Goal: Information Seeking & Learning: Learn about a topic

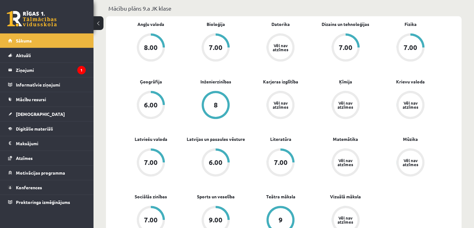
scroll to position [187, 0]
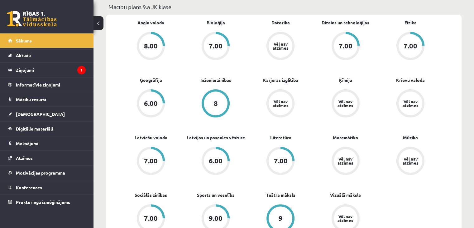
click at [296, 46] on link "Vēl nav atzīmes" at bounding box center [280, 46] width 65 height 29
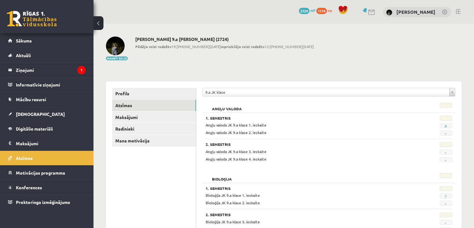
scroll to position [31, 0]
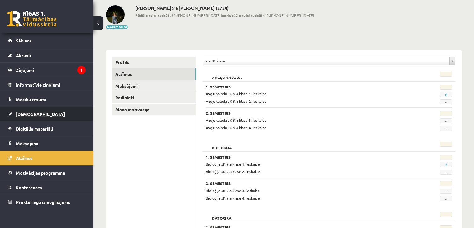
click at [41, 112] on link "[DEMOGRAPHIC_DATA]" at bounding box center [47, 114] width 78 height 14
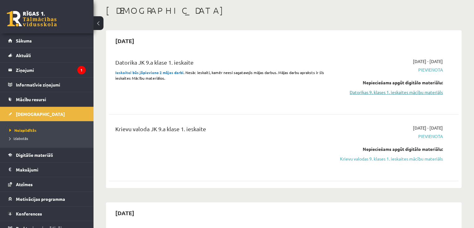
click at [421, 94] on link "Datorikas 9. klases 1. ieskaites mācību materiāls" at bounding box center [391, 92] width 103 height 7
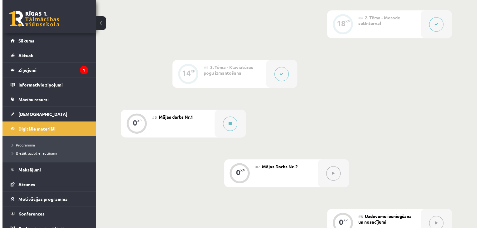
scroll to position [312, 0]
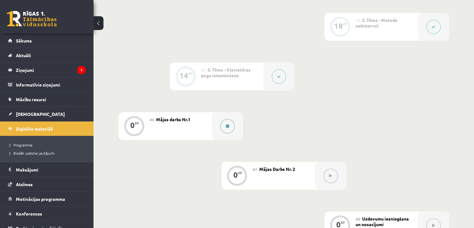
click at [216, 140] on div at bounding box center [227, 126] width 31 height 28
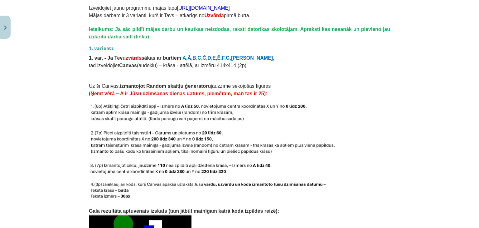
scroll to position [592, 0]
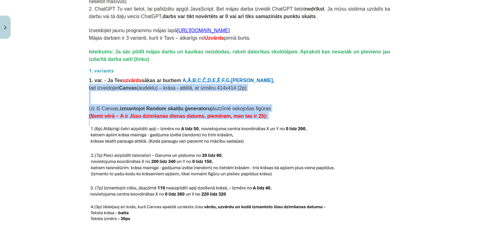
drag, startPoint x: 85, startPoint y: 76, endPoint x: 113, endPoint y: 117, distance: 49.0
click at [113, 117] on div "0 XP Saņemsi Grūts 84 pilda Apraksts Uzdevums Palīdzība Mājas darbs Šajā mācību…" at bounding box center [239, 203] width 309 height 1508
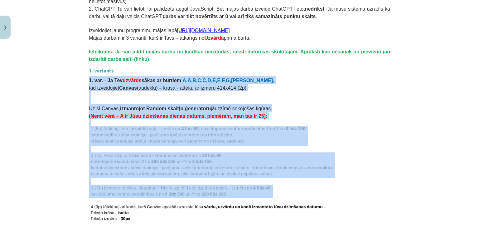
drag, startPoint x: 87, startPoint y: 71, endPoint x: 191, endPoint y: 176, distance: 147.4
click at [191, 176] on div "Mājas darbs Šajā mācību materiālā apguvām JavaScript valodā Random skaitļu ģene…" at bounding box center [239, 211] width 301 height 1385
click at [231, 155] on img at bounding box center [212, 165] width 246 height 26
click at [128, 106] on b "izmantojot Random skaitļu ģeneratoru" at bounding box center [165, 108] width 91 height 5
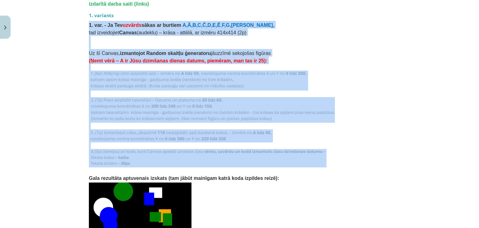
scroll to position [655, 0]
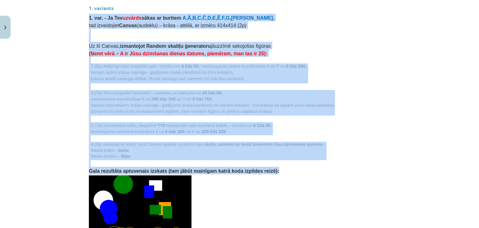
drag, startPoint x: 82, startPoint y: 69, endPoint x: 257, endPoint y: 161, distance: 197.7
click at [257, 161] on div "Mācību tēma: Datorikas 9. klases 1. ieskaites mācību materiāls #6 Mājas darbs N…" at bounding box center [239, 114] width 479 height 228
copy div "1. var. - Ja Tev uzvārds sākas ar burtiem A,Ā,B,C,Č,D,E,Ē , F,G,[PERSON_NAME], …"
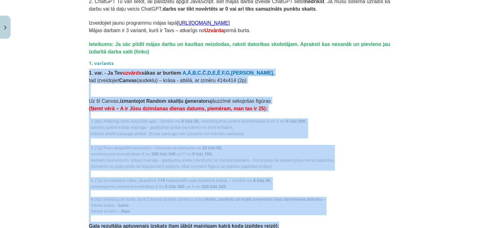
scroll to position [592, 0]
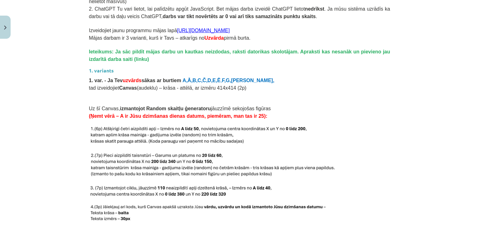
click at [284, 64] on h3 "1. variants" at bounding box center [239, 69] width 301 height 12
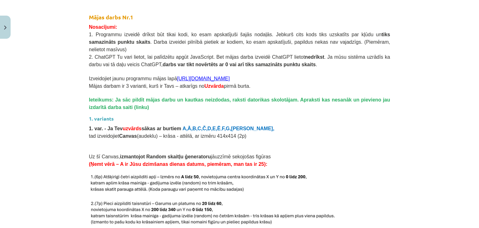
scroll to position [487, 0]
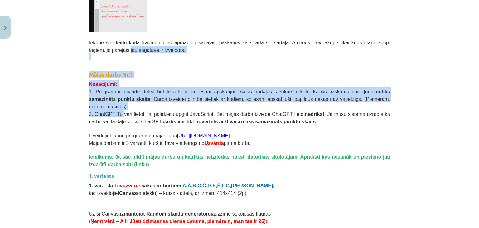
drag, startPoint x: 78, startPoint y: 52, endPoint x: 117, endPoint y: 108, distance: 68.2
click at [117, 108] on div "Mācību tēma: Datorikas 9. klases 1. ieskaites mācību materiāls #6 Mājas darbs N…" at bounding box center [239, 114] width 479 height 228
click at [132, 76] on h2 "Mājas darbs Nr.1" at bounding box center [239, 69] width 301 height 18
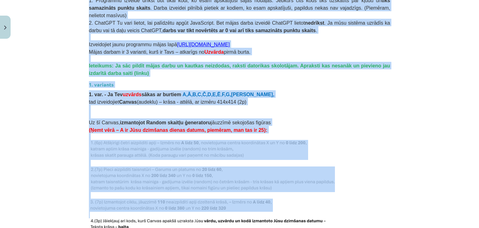
scroll to position [705, 0]
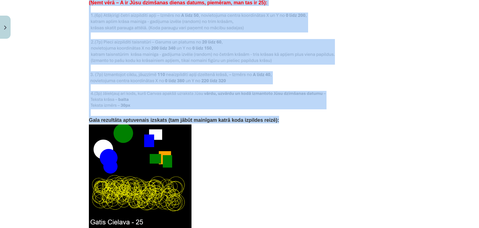
drag, startPoint x: 83, startPoint y: 72, endPoint x: 256, endPoint y: 110, distance: 176.5
click at [256, 110] on div "0 XP Saņemsi Grūts 84 pilda Apraksts Uzdevums Palīdzība Mājas darbs Šajā mācību…" at bounding box center [239, 90] width 309 height 1508
copy div "Lorem ipsum Do.9 Sitametcon: 5. Adipiscin elitsed doeius tem incid utla, et dol…"
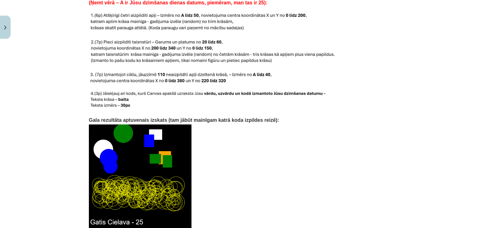
click at [280, 137] on p at bounding box center [239, 175] width 301 height 105
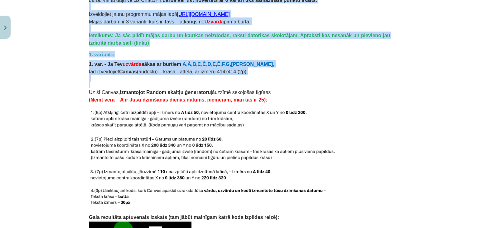
scroll to position [612, 0]
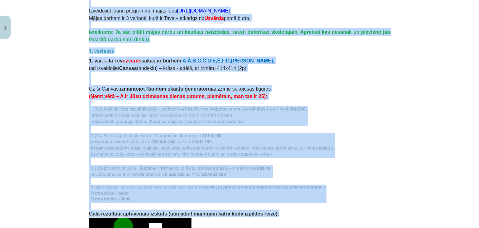
drag, startPoint x: 87, startPoint y: 20, endPoint x: 264, endPoint y: 204, distance: 255.3
click at [264, 204] on div "Mājas darbs Šajā mācību materiālā apguvām JavaScript valodā Random skaitļu ģene…" at bounding box center [239, 192] width 301 height 1385
copy div "Loremipsum: 1. Dolorsita consect adipis eli seddo eius, te inci utlaboreetd mag…"
click at [248, 134] on img at bounding box center [212, 145] width 246 height 26
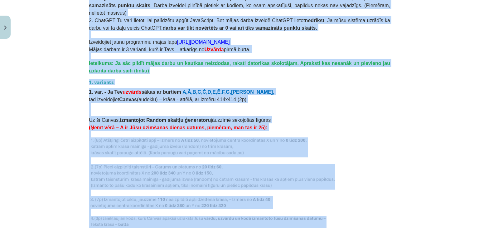
click at [267, 116] on p "Uz šī Canvas, izmantojot Random skaitļu ģeneratoru jāuzzīmē sekojošas figūras" at bounding box center [239, 119] width 301 height 7
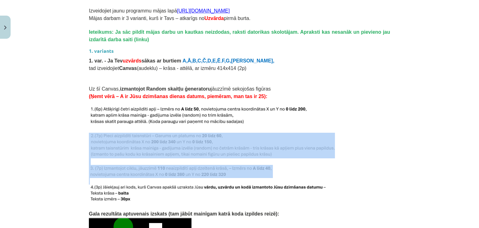
drag, startPoint x: 188, startPoint y: 175, endPoint x: 158, endPoint y: 116, distance: 66.2
click at [166, 126] on div "Mājas darbs Šajā mācību materiālā apguvām JavaScript valodā Random skaitļu ģene…" at bounding box center [239, 192] width 301 height 1385
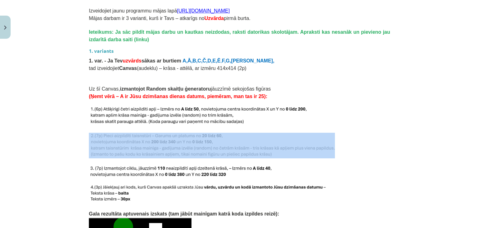
drag, startPoint x: 158, startPoint y: 116, endPoint x: 145, endPoint y: 131, distance: 20.1
click at [151, 140] on div "Mājas darbs Šajā mācību materiālā apguvām JavaScript valodā Random skaitļu ģene…" at bounding box center [239, 192] width 301 height 1385
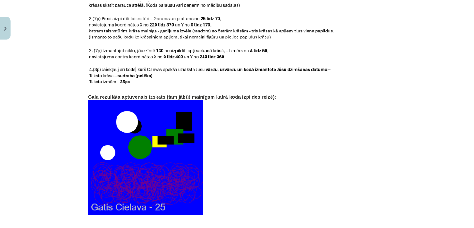
scroll to position [1329, 0]
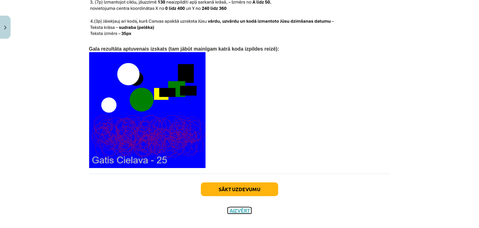
click at [246, 207] on button "Aizvērt" at bounding box center [240, 210] width 24 height 6
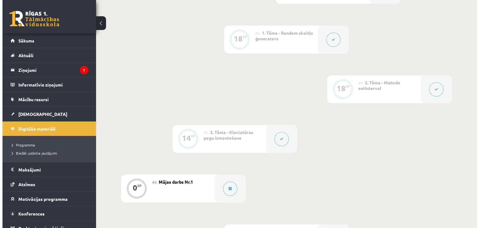
scroll to position [94, 0]
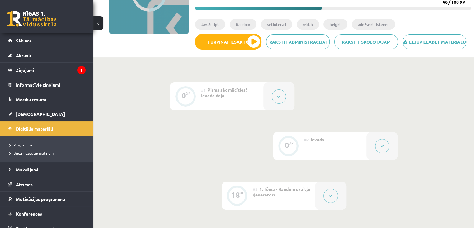
click at [275, 103] on button at bounding box center [279, 96] width 14 height 14
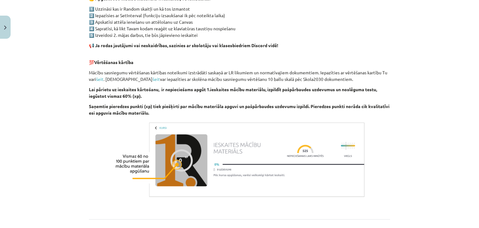
scroll to position [416, 0]
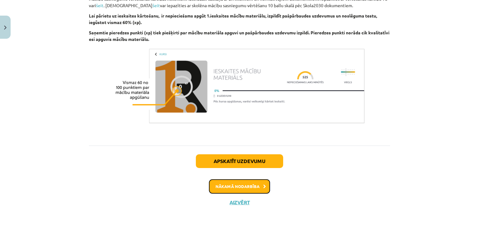
click at [256, 187] on button "Nākamā nodarbība" at bounding box center [239, 186] width 61 height 14
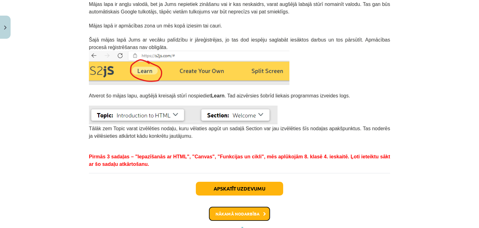
scroll to position [181, 0]
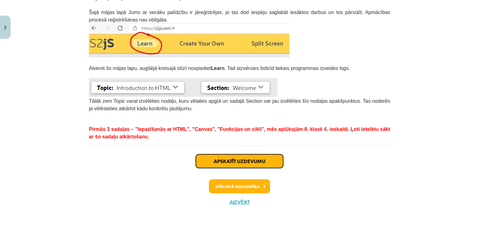
click at [218, 161] on button "Apskatīt uzdevumu" at bounding box center [239, 161] width 87 height 14
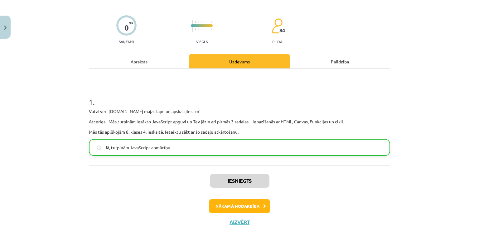
scroll to position [57, 0]
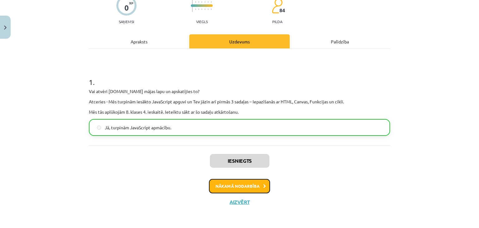
click at [243, 186] on button "Nākamā nodarbība" at bounding box center [239, 186] width 61 height 14
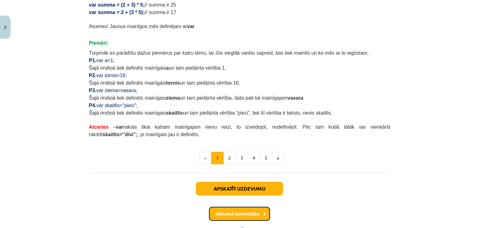
scroll to position [401, 0]
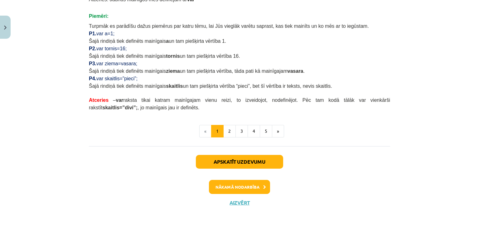
click at [206, 131] on li "«" at bounding box center [205, 131] width 12 height 12
click at [227, 132] on button "2" at bounding box center [229, 131] width 12 height 12
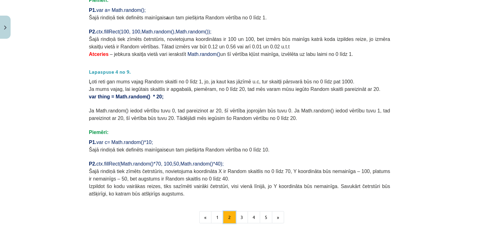
scroll to position [273, 0]
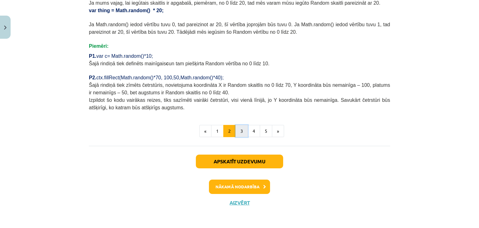
click at [237, 132] on button "3" at bounding box center [241, 131] width 12 height 12
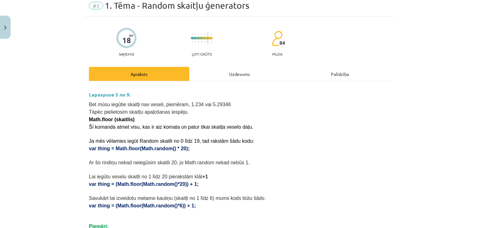
scroll to position [0, 0]
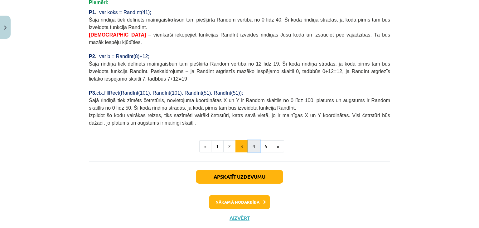
click at [250, 140] on button "4" at bounding box center [253, 146] width 12 height 12
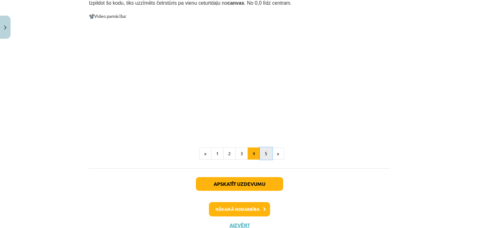
click at [262, 147] on button "5" at bounding box center [266, 153] width 12 height 12
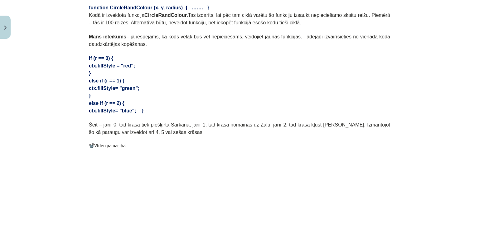
scroll to position [298, 0]
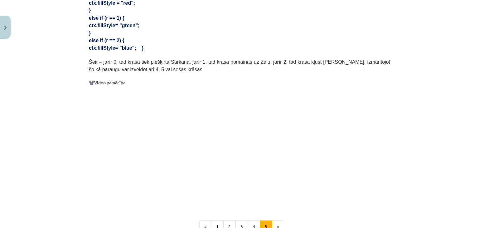
click at [273, 220] on li "»" at bounding box center [278, 226] width 12 height 12
click at [218, 220] on button "1" at bounding box center [217, 226] width 12 height 12
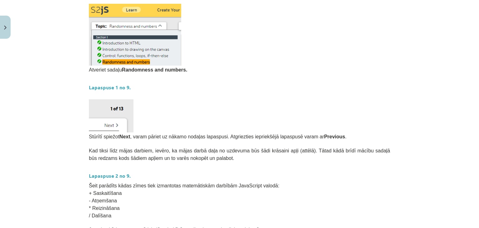
scroll to position [62, 0]
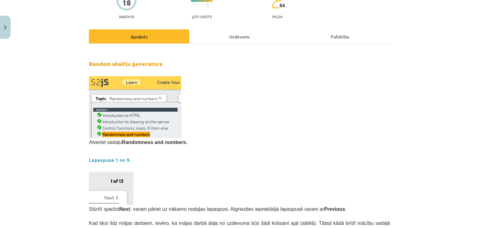
click at [89, 143] on span "Atveriet sadaļu Randomness and numbers." at bounding box center [138, 141] width 98 height 5
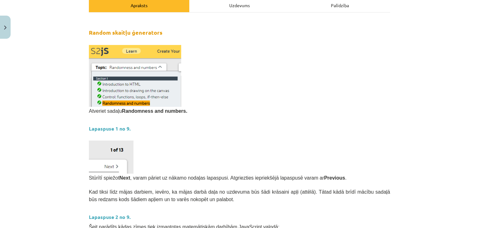
scroll to position [156, 0]
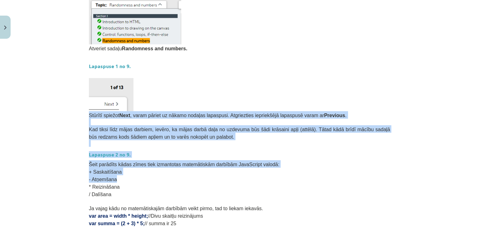
drag, startPoint x: 83, startPoint y: 116, endPoint x: 132, endPoint y: 177, distance: 77.6
click at [132, 177] on div "18 XP Saņemsi Ļoti grūts 84 pilda Apraksts Uzdevums Palīdzība Random skaitļu ģe…" at bounding box center [239, 172] width 309 height 572
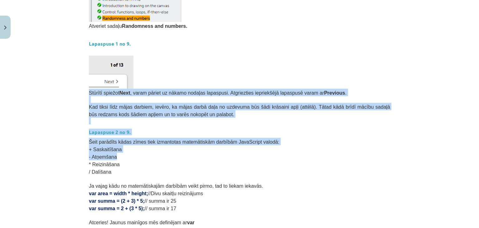
scroll to position [312, 0]
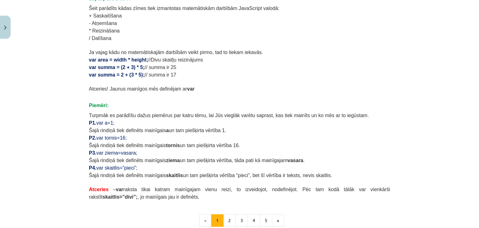
drag, startPoint x: 132, startPoint y: 176, endPoint x: 138, endPoint y: 161, distance: 17.3
click at [133, 172] on span "Šajā rindiņā tiek definēts mainīgais skaitlis un tam piešķirta vērtība “pieci”,…" at bounding box center [210, 174] width 243 height 5
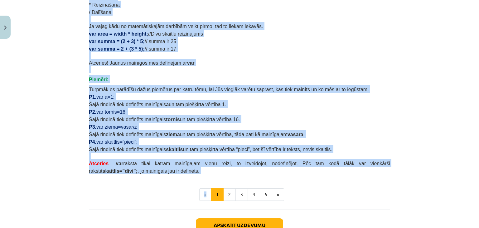
scroll to position [401, 0]
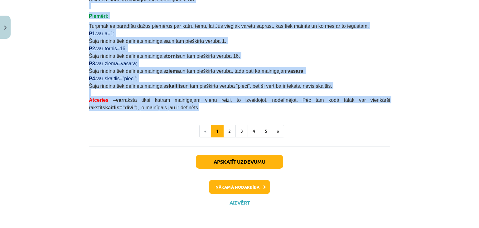
drag, startPoint x: 86, startPoint y: 82, endPoint x: 209, endPoint y: 104, distance: 124.4
copy div "Loremip dolorsi Amet , conse adipis el seddoe tempori utlaboree. Doloremagna al…"
click at [230, 132] on button "2" at bounding box center [229, 131] width 12 height 12
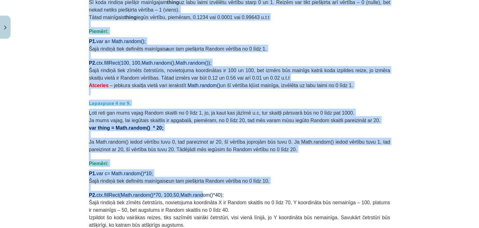
scroll to position [218, 0]
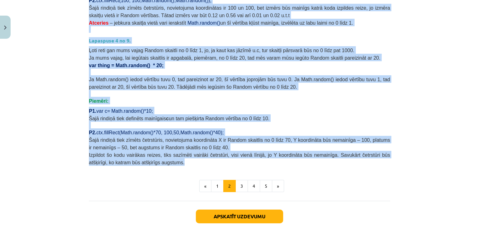
drag, startPoint x: 96, startPoint y: 68, endPoint x: 215, endPoint y: 161, distance: 151.0
click at [215, 161] on div "18 XP Saņemsi Ļoti grūts 84 pilda Apraksts Uzdevums Palīdzība Lapaspuse 3 no 9.…" at bounding box center [239, 45] width 309 height 444
copy div "Loremi dolorsita consect adipi elits, doe temp inc utla etdolore ma aliq enima …"
click at [241, 188] on button "3" at bounding box center [241, 186] width 12 height 12
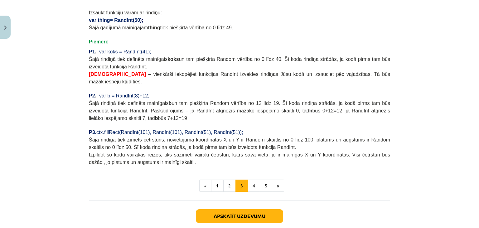
scroll to position [516, 0]
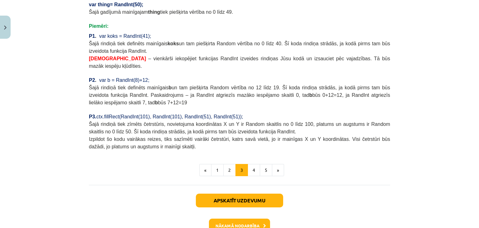
drag, startPoint x: 84, startPoint y: 112, endPoint x: 202, endPoint y: 130, distance: 119.1
copy div "Lor ipsu dolorsi ametcon adi elitse, doeiusmo, 4.419 tem 0.67377 Incid utlabore…"
click at [251, 164] on button "4" at bounding box center [253, 170] width 12 height 12
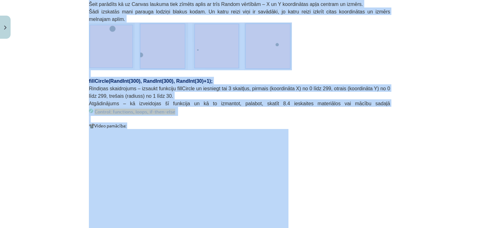
scroll to position [187, 0]
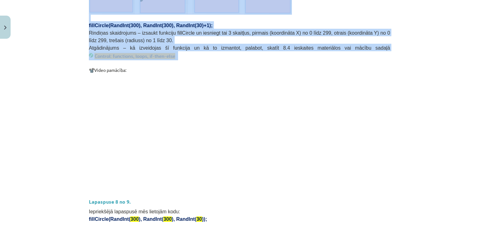
drag, startPoint x: 87, startPoint y: 133, endPoint x: 276, endPoint y: 44, distance: 208.6
copy div "Šeit parādīts kā uz Canvas laukuma tiek zīmēts aplis ar trīs Random vērtībām – …"
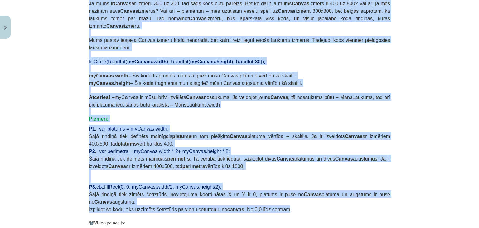
scroll to position [436, 0]
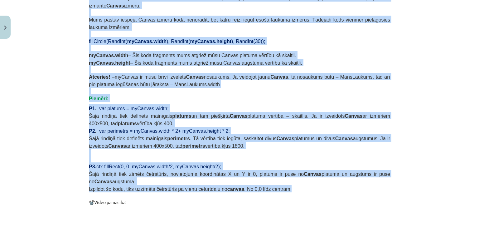
drag, startPoint x: 85, startPoint y: 139, endPoint x: 289, endPoint y: 164, distance: 205.3
click at [289, 164] on div "18 XP Saņemsi Ļoti grūts 84 pilda Apraksts Uzdevums Palīdzība Lapaspuse 7 no 9.…" at bounding box center [239, 13] width 309 height 816
copy div "Loremipsumd sitametco adi elitsedd eius: tempOrinci(UtlaBor( 232 ), EtdoLor( 76…"
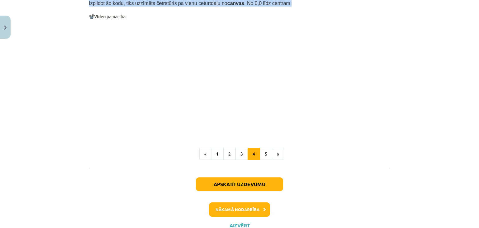
scroll to position [622, 0]
click at [264, 147] on button "5" at bounding box center [266, 153] width 12 height 12
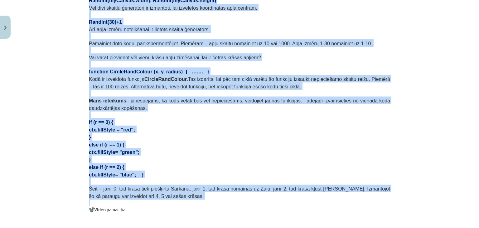
scroll to position [187, 0]
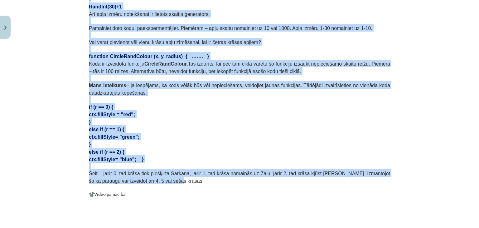
drag, startPoint x: 86, startPoint y: 126, endPoint x: 274, endPoint y: 174, distance: 194.1
click at [274, 174] on div "18 XP Saņemsi Ļoti grūts 84 pilda Apraksts Uzdevums Palīdzība Lapaspuse 9 no 9.…" at bounding box center [239, 136] width 309 height 565
copy div "Lore ipsu dolorsi ametc, adip elitse do ei temporin utlabore etdolor magnaaliqu…"
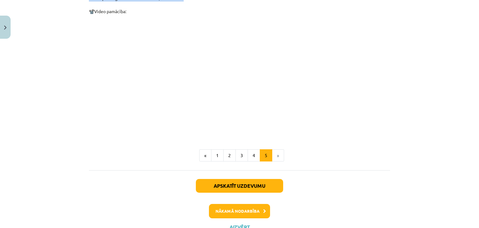
scroll to position [386, 0]
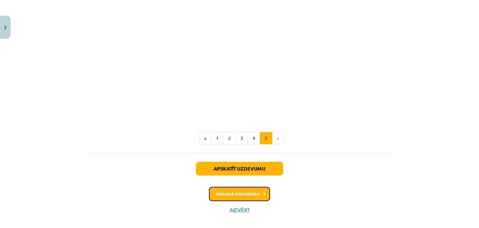
click at [236, 186] on button "Nākamā nodarbība" at bounding box center [239, 193] width 61 height 14
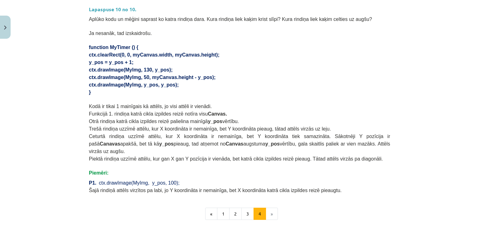
scroll to position [440, 0]
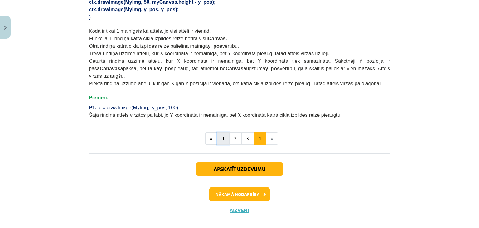
click at [222, 133] on button "1" at bounding box center [223, 138] width 12 height 12
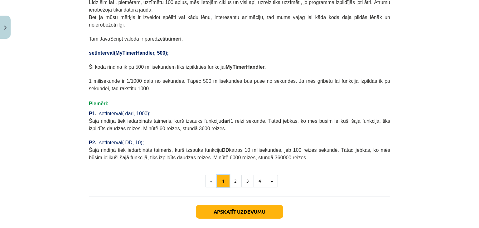
scroll to position [298, 0]
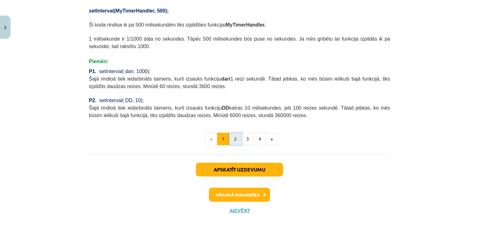
click at [232, 135] on button "2" at bounding box center [235, 138] width 12 height 12
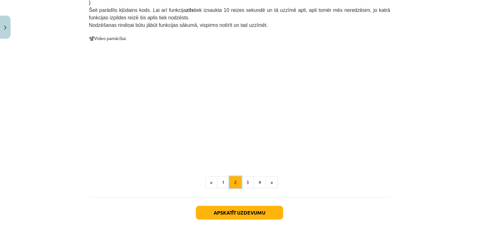
scroll to position [657, 0]
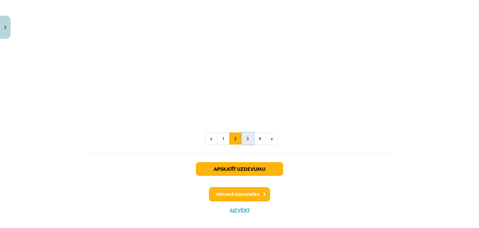
click at [244, 134] on button "3" at bounding box center [247, 138] width 12 height 12
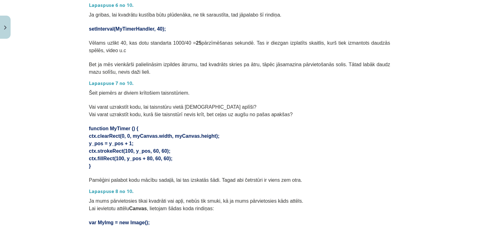
scroll to position [111, 0]
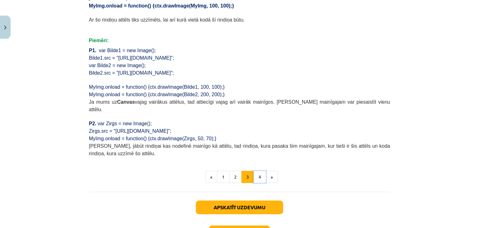
click at [256, 170] on button "4" at bounding box center [259, 176] width 12 height 12
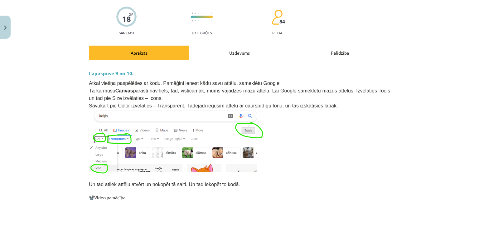
scroll to position [62, 0]
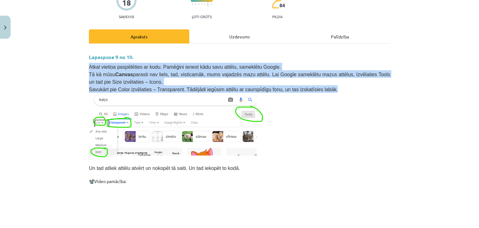
drag, startPoint x: 86, startPoint y: 65, endPoint x: 322, endPoint y: 86, distance: 236.6
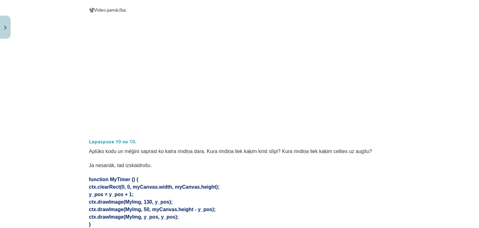
scroll to position [281, 0]
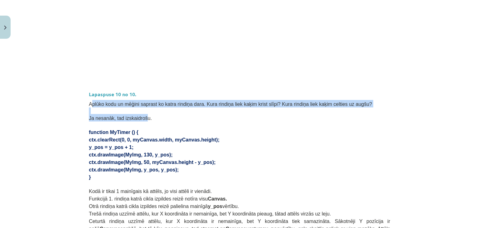
drag, startPoint x: 88, startPoint y: 101, endPoint x: 137, endPoint y: 116, distance: 51.8
click at [137, 116] on div "Lapaspuse 9 no 10. Atkal vietiņa paspēlēties ar kodu. Pamēģini ienest kādu savu…" at bounding box center [239, 54] width 301 height 447
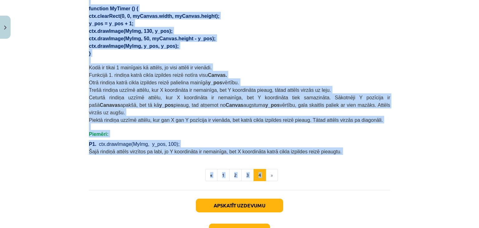
scroll to position [405, 0]
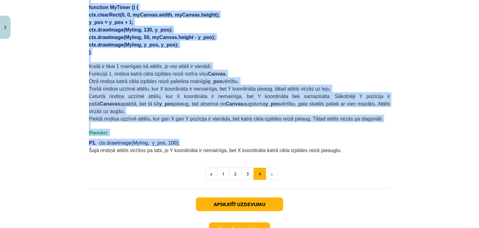
drag, startPoint x: 85, startPoint y: 103, endPoint x: 324, endPoint y: 133, distance: 241.2
click at [222, 167] on button "1" at bounding box center [223, 173] width 12 height 12
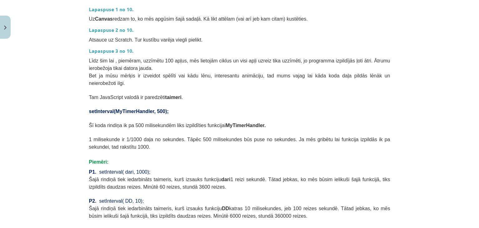
scroll to position [210, 0]
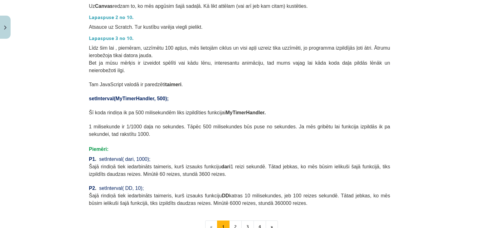
drag, startPoint x: 84, startPoint y: 102, endPoint x: 252, endPoint y: 197, distance: 193.6
click at [252, 197] on div "18 XP Saņemsi Ļoti grūts 84 pilda Apraksts Uzdevums Palīdzība Metode setInterva…" at bounding box center [239, 69] width 309 height 477
copy div "Lore ips dol , sitametc, adipisci 991 elits, doe temporin utlabo et dolo magn a…"
click at [245, 194] on span "Šajā rindiņā tiek iedarbināts taimeris, kurš izsauks funkciju DD katras 10 mili…" at bounding box center [239, 199] width 301 height 13
drag, startPoint x: 249, startPoint y: 193, endPoint x: 80, endPoint y: 48, distance: 222.8
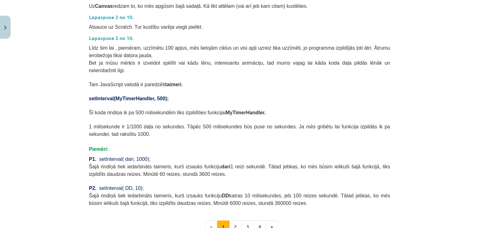
click at [80, 48] on div "Mācību tēma: Datorikas 9. klases 1. ieskaites mācību materiāls #4 2. Tēma - Met…" at bounding box center [239, 114] width 479 height 228
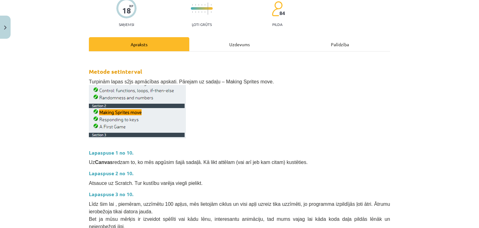
scroll to position [242, 0]
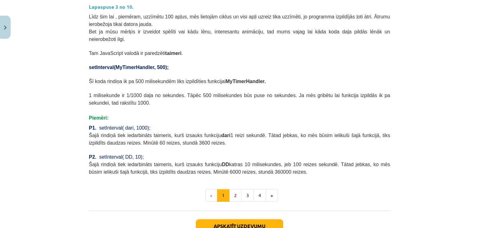
click at [258, 164] on p "Šajā rindiņā tiek iedarbināts taimeris, kurš izsauks funkciju DD katras 10 mili…" at bounding box center [239, 167] width 301 height 15
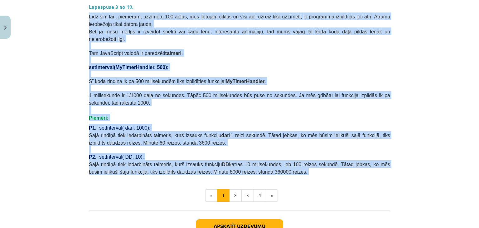
drag, startPoint x: 258, startPoint y: 164, endPoint x: 88, endPoint y: 14, distance: 227.0
click at [89, 14] on div "Metode setInterval Turpinām lapas s2js apmācības apskati. Pārejam uz sadaļu – M…" at bounding box center [239, 22] width 301 height 305
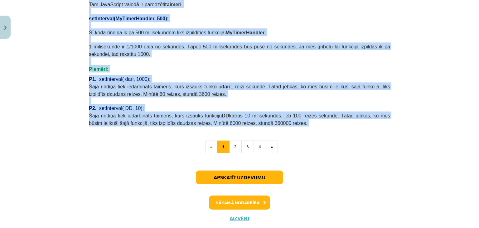
scroll to position [298, 0]
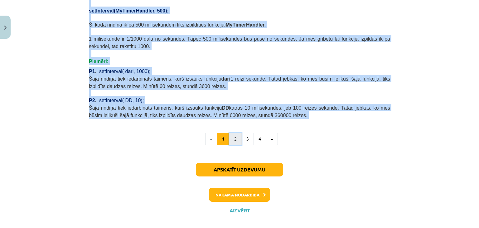
click at [231, 132] on button "2" at bounding box center [235, 138] width 12 height 12
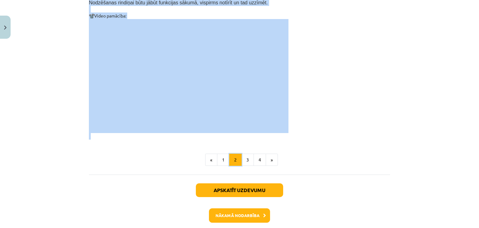
scroll to position [657, 0]
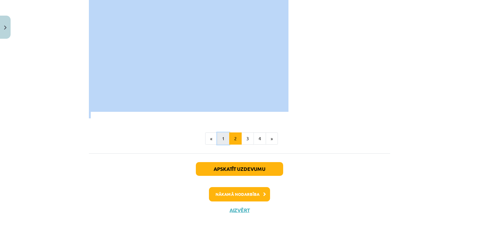
click at [221, 132] on button "1" at bounding box center [223, 138] width 12 height 12
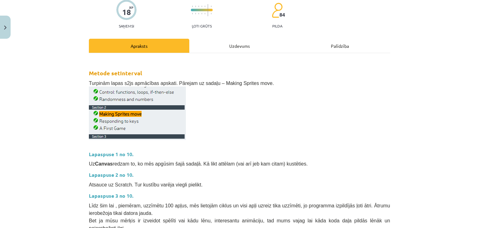
scroll to position [94, 0]
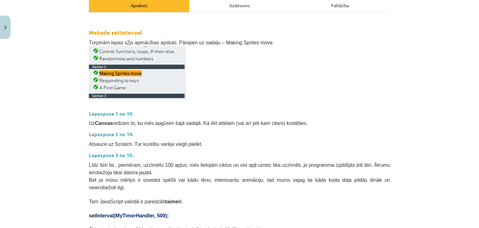
drag, startPoint x: 266, startPoint y: 100, endPoint x: 237, endPoint y: 91, distance: 30.3
click at [237, 91] on p at bounding box center [239, 72] width 301 height 53
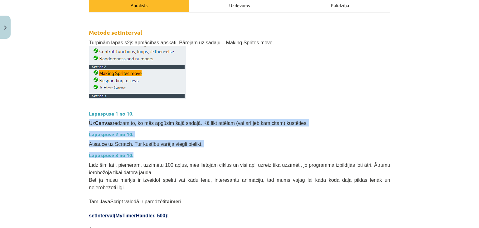
drag, startPoint x: 85, startPoint y: 116, endPoint x: 254, endPoint y: 151, distance: 172.0
click at [254, 151] on div "Mācību tēma: Datorikas 9. klases 1. ieskaites mācību materiāls #4 2. Tēma - Met…" at bounding box center [239, 114] width 479 height 228
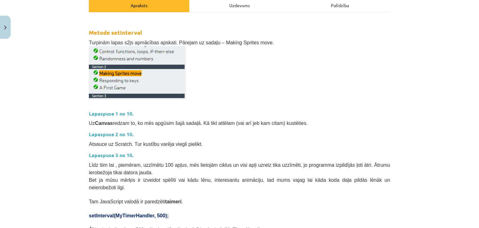
click at [125, 162] on span "Līdz šim lai , piemēram, uzzīmētu 100 apļus, mēs lietojām ciklus un visi apļi u…" at bounding box center [239, 168] width 301 height 13
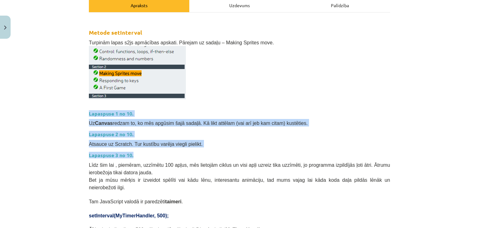
drag, startPoint x: 93, startPoint y: 130, endPoint x: 137, endPoint y: 157, distance: 51.3
click at [137, 157] on div "Metode setInterval Turpinām lapas s2js apmācības apskati. Pārejam uz sadaļu – M…" at bounding box center [239, 170] width 301 height 305
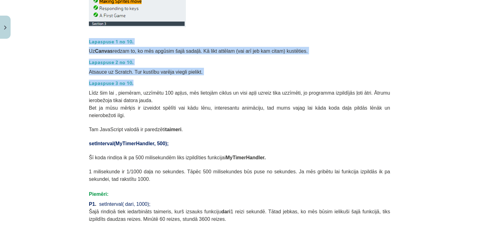
scroll to position [156, 0]
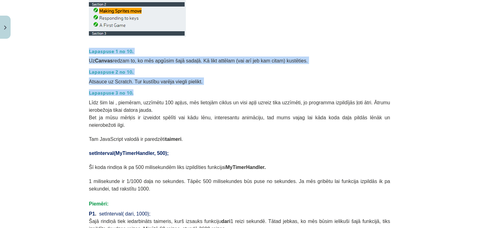
drag, startPoint x: 304, startPoint y: 123, endPoint x: 80, endPoint y: 58, distance: 233.2
click at [80, 58] on div "Mācību tēma: Datorikas 9. klases 1. ieskaites mācību materiāls #4 2. Tēma - Met…" at bounding box center [239, 114] width 479 height 228
click at [92, 58] on span "Uz Canvas redzam to, ko mēs apgūsim šajā sadaļā. Kā likt attēlam (vai arī jeb k…" at bounding box center [198, 60] width 219 height 5
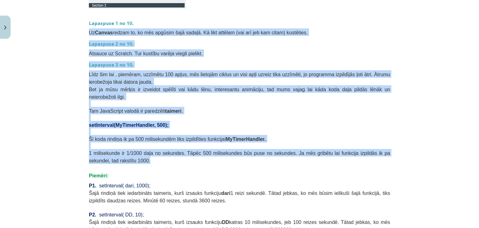
scroll to position [218, 0]
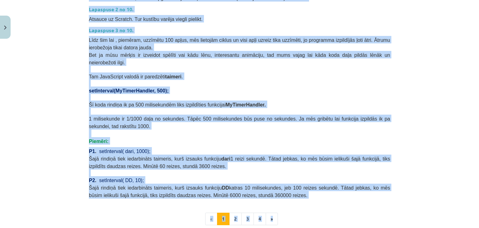
drag, startPoint x: 85, startPoint y: 59, endPoint x: 295, endPoint y: 191, distance: 247.8
click at [295, 191] on div "18 XP Saņemsi Ļoti grūts 84 pilda Apraksts Uzdevums Palīdzība Metode setInterva…" at bounding box center [239, 61] width 309 height 477
click at [284, 186] on p "Šajā rindiņā tiek iedarbināts taimeris, kurš izsauks funkciju DD katras 10 mili…" at bounding box center [239, 190] width 301 height 15
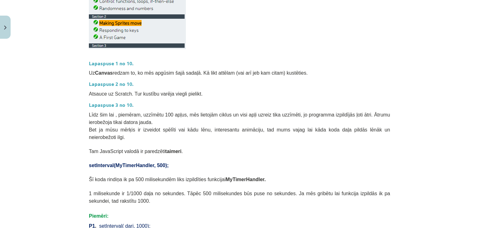
scroll to position [125, 0]
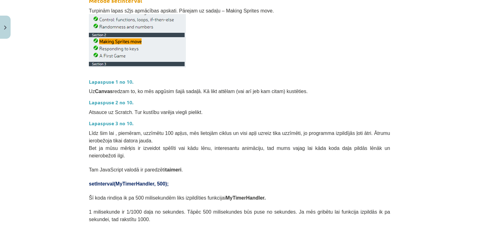
drag, startPoint x: 277, startPoint y: 185, endPoint x: 64, endPoint y: 84, distance: 235.3
click at [64, 84] on div "Mācību tēma: Datorikas 9. klases 1. ieskaites mācību materiāls #4 2. Tēma - Met…" at bounding box center [239, 114] width 479 height 228
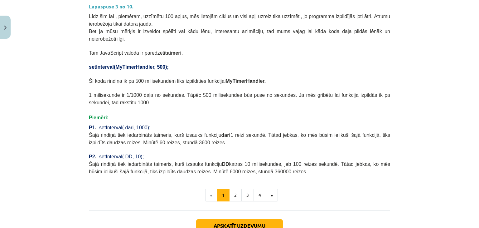
scroll to position [298, 0]
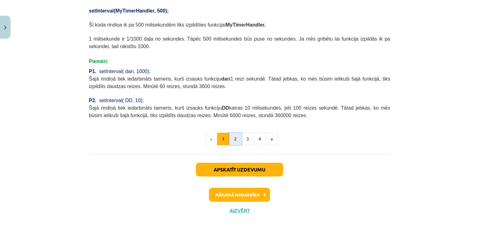
click at [232, 132] on button "2" at bounding box center [235, 138] width 12 height 12
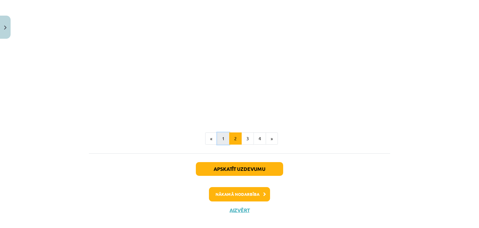
click at [221, 132] on button "1" at bounding box center [223, 138] width 12 height 12
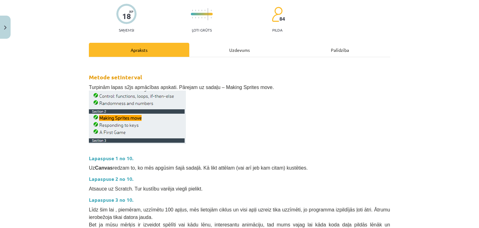
scroll to position [0, 0]
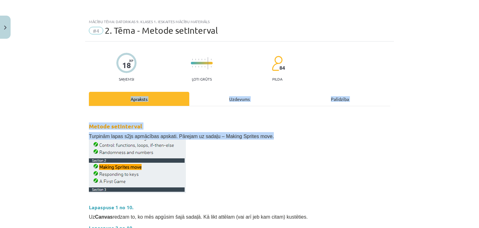
drag, startPoint x: 262, startPoint y: 134, endPoint x: 48, endPoint y: 104, distance: 216.2
click at [48, 104] on div "Mācību tēma: Datorikas 9. klases 1. ieskaites mācību materiāls #4 2. Tēma - Met…" at bounding box center [239, 114] width 479 height 228
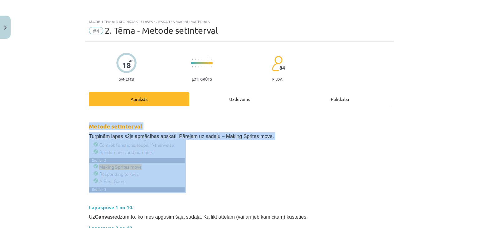
drag, startPoint x: 86, startPoint y: 121, endPoint x: 273, endPoint y: 145, distance: 188.3
click at [275, 144] on p at bounding box center [239, 165] width 301 height 53
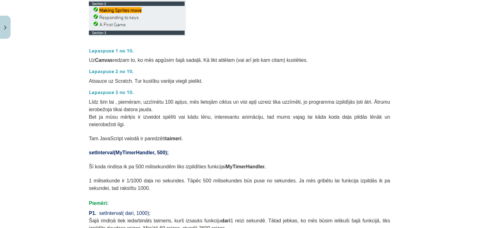
scroll to position [156, 0]
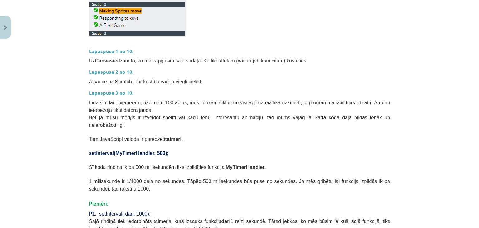
drag, startPoint x: 261, startPoint y: 157, endPoint x: 80, endPoint y: 62, distance: 204.2
click at [80, 62] on div "Mācību tēma: Datorikas 9. klases 1. ieskaites mācību materiāls #4 2. Tēma - Met…" at bounding box center [239, 114] width 479 height 228
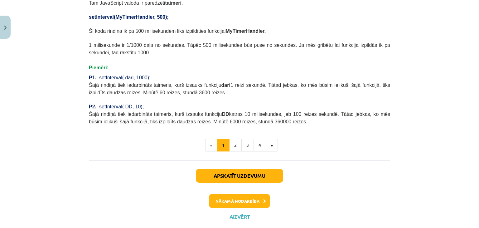
scroll to position [298, 0]
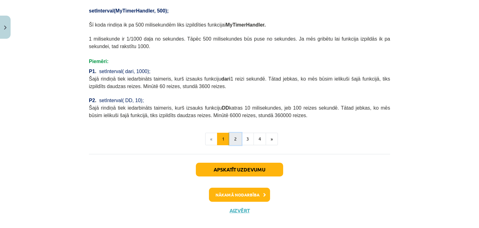
click at [236, 132] on button "2" at bounding box center [235, 138] width 12 height 12
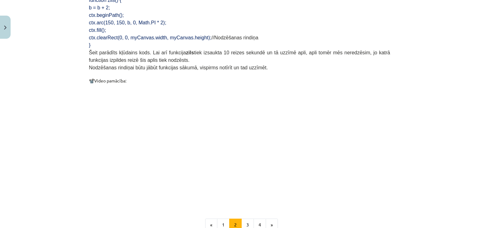
scroll to position [567, 0]
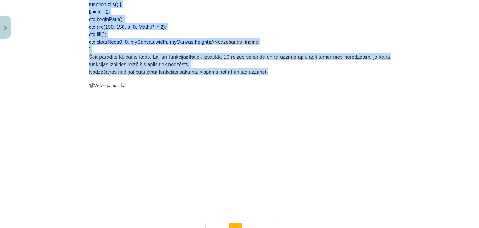
drag, startPoint x: 89, startPoint y: 127, endPoint x: 294, endPoint y: 63, distance: 214.9
click at [244, 223] on button "3" at bounding box center [247, 229] width 12 height 12
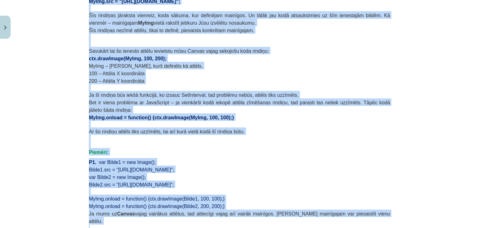
scroll to position [423, 0]
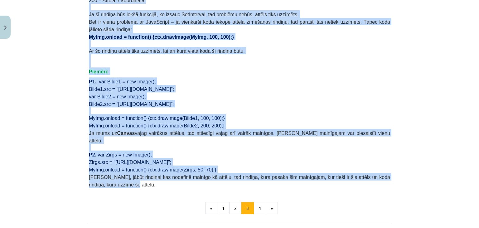
drag, startPoint x: 87, startPoint y: 100, endPoint x: 346, endPoint y: 166, distance: 267.5
click at [255, 202] on button "4" at bounding box center [259, 208] width 12 height 12
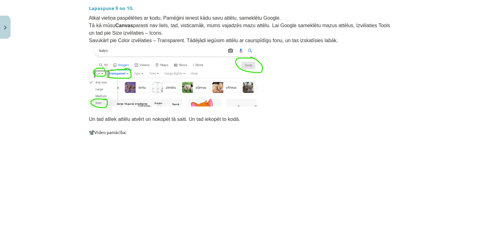
scroll to position [80, 0]
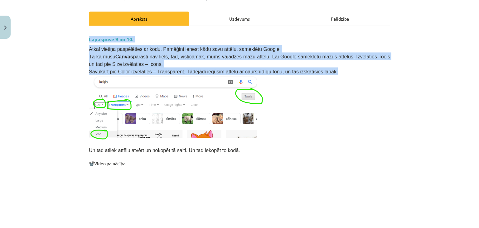
drag, startPoint x: 87, startPoint y: 44, endPoint x: 327, endPoint y: 69, distance: 240.7
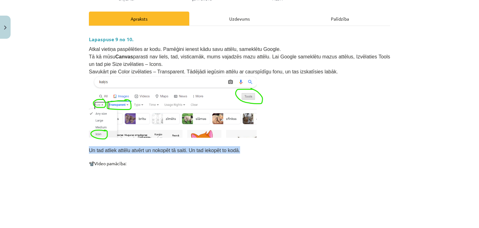
drag, startPoint x: 83, startPoint y: 146, endPoint x: 237, endPoint y: 151, distance: 154.3
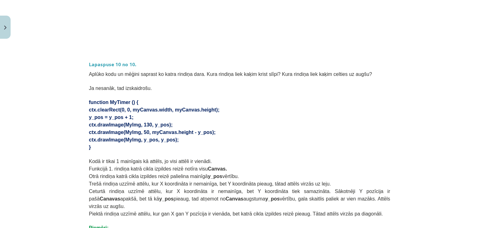
scroll to position [361, 0]
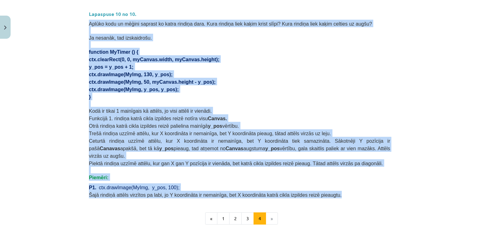
drag, startPoint x: 81, startPoint y: 20, endPoint x: 348, endPoint y: 188, distance: 315.1
click at [348, 188] on div "Mācību tēma: Datorikas 9. klases 1. ieskaites mācību materiāls #4 2. Tēma - Met…" at bounding box center [239, 114] width 479 height 228
